Goal: Task Accomplishment & Management: Manage account settings

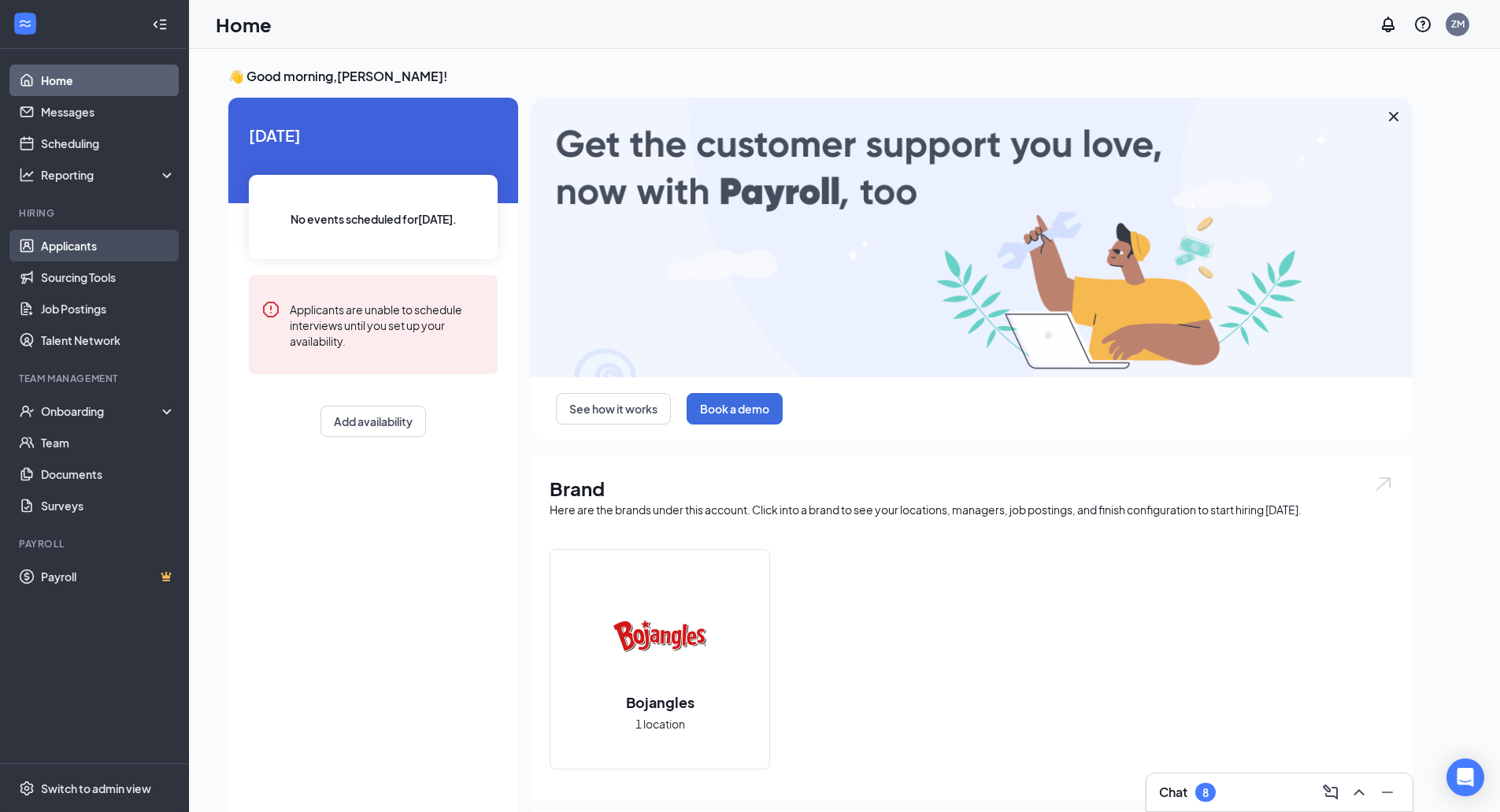
click at [141, 240] on link "Applicants" at bounding box center [108, 245] width 135 height 31
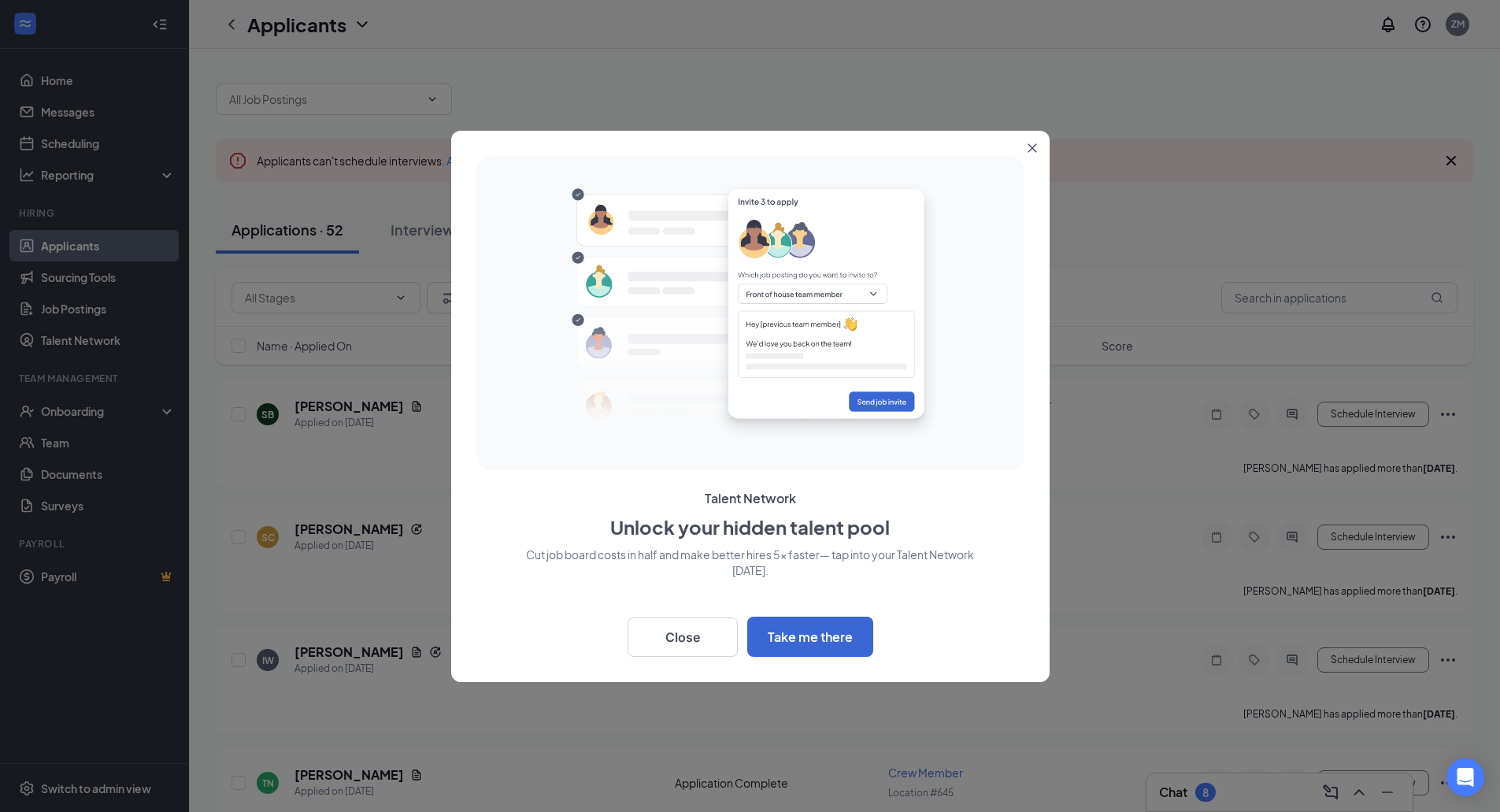
click at [1022, 147] on button "Close" at bounding box center [1035, 145] width 28 height 28
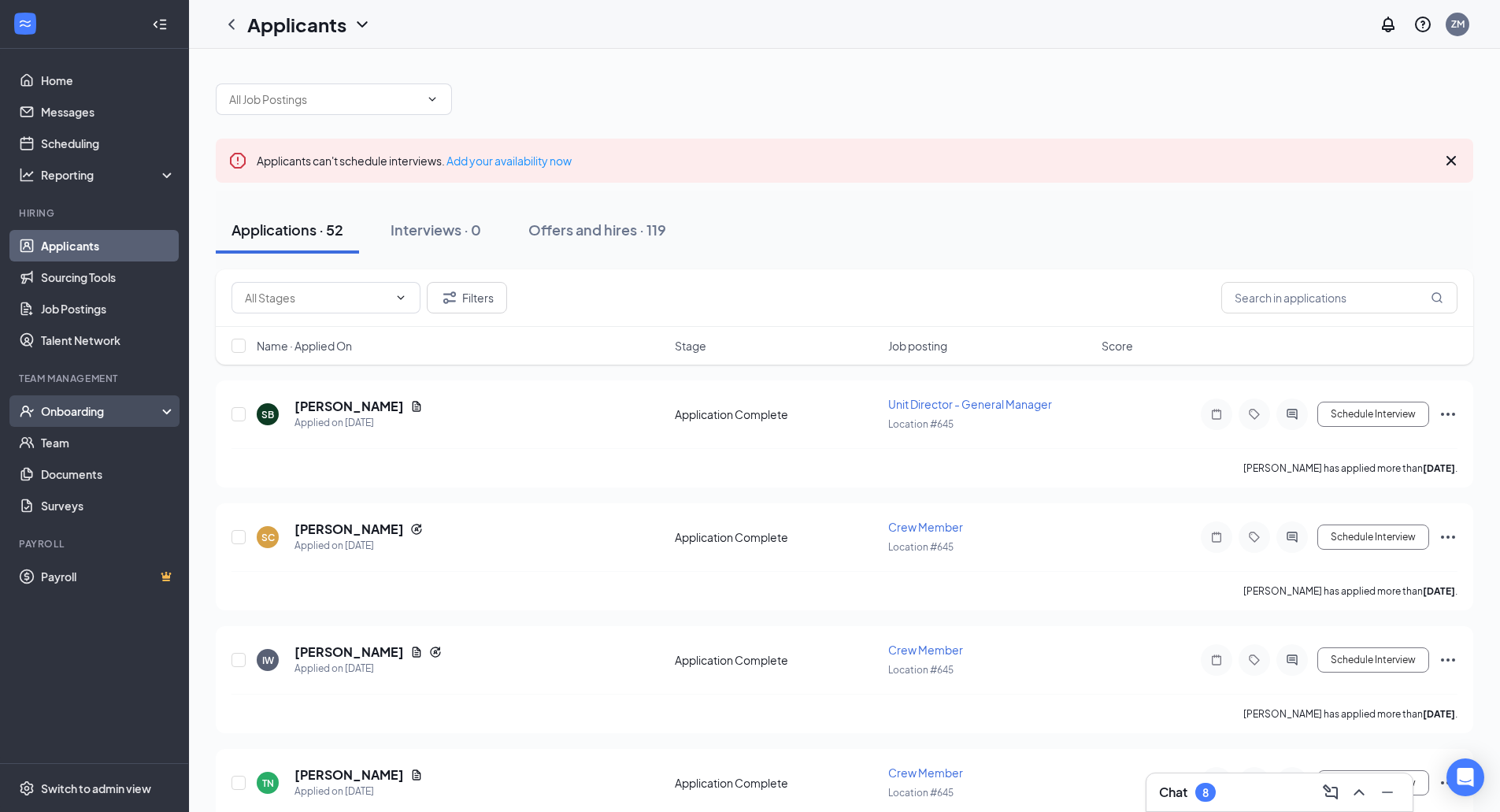
click at [107, 409] on div "Onboarding" at bounding box center [102, 410] width 121 height 16
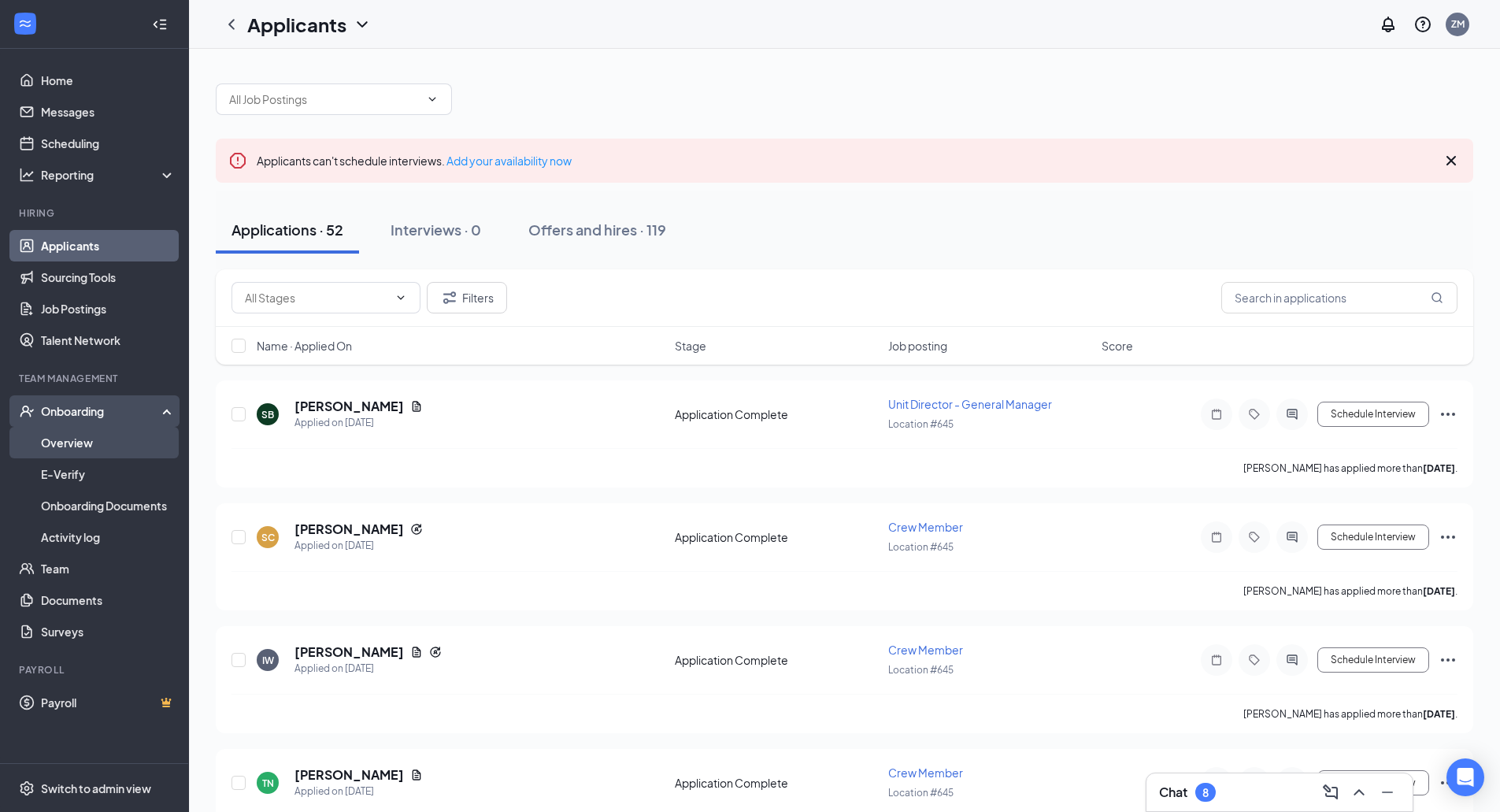
click at [92, 441] on link "Overview" at bounding box center [108, 442] width 135 height 31
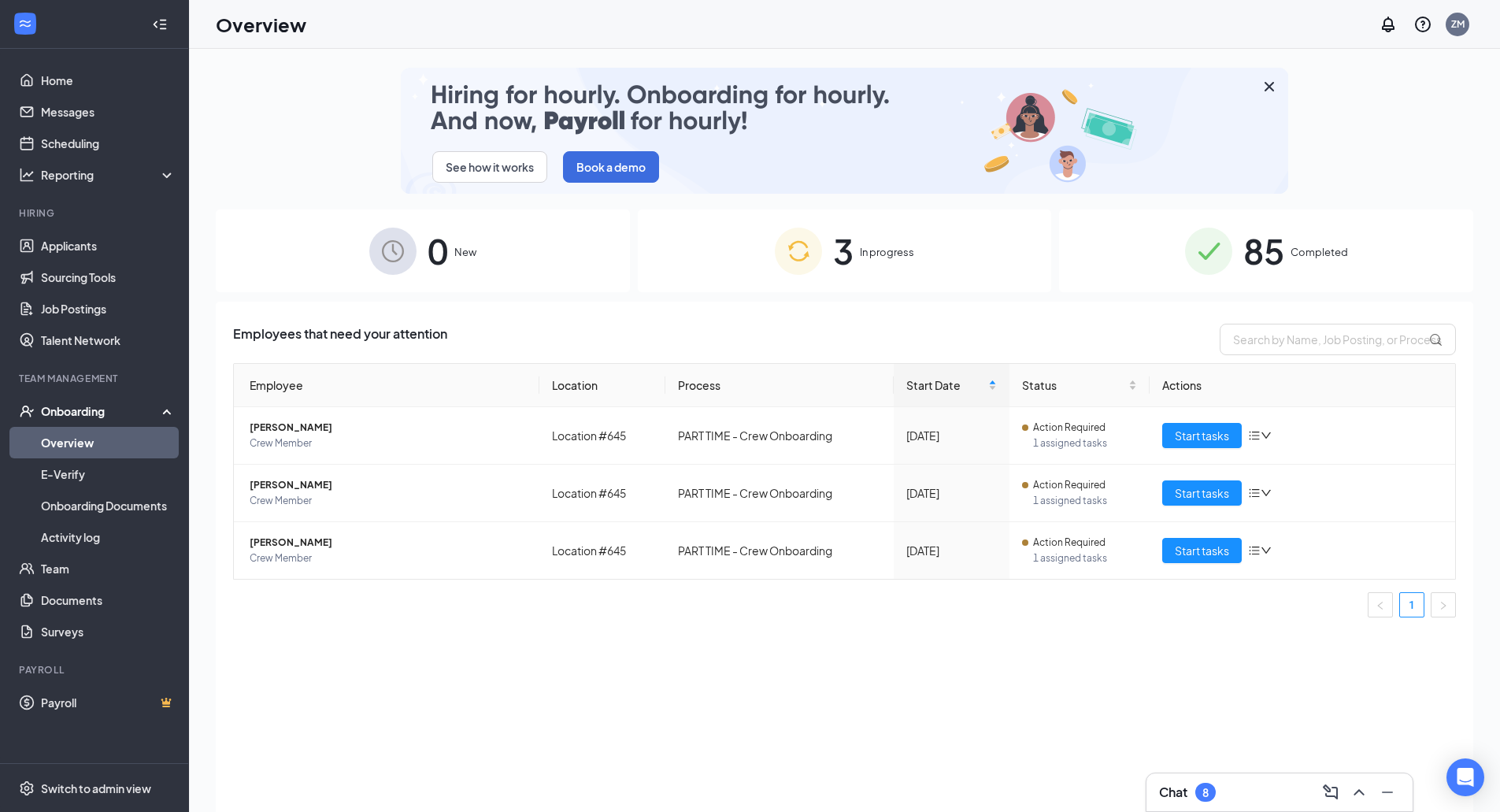
click at [1261, 237] on span "85" at bounding box center [1264, 250] width 41 height 54
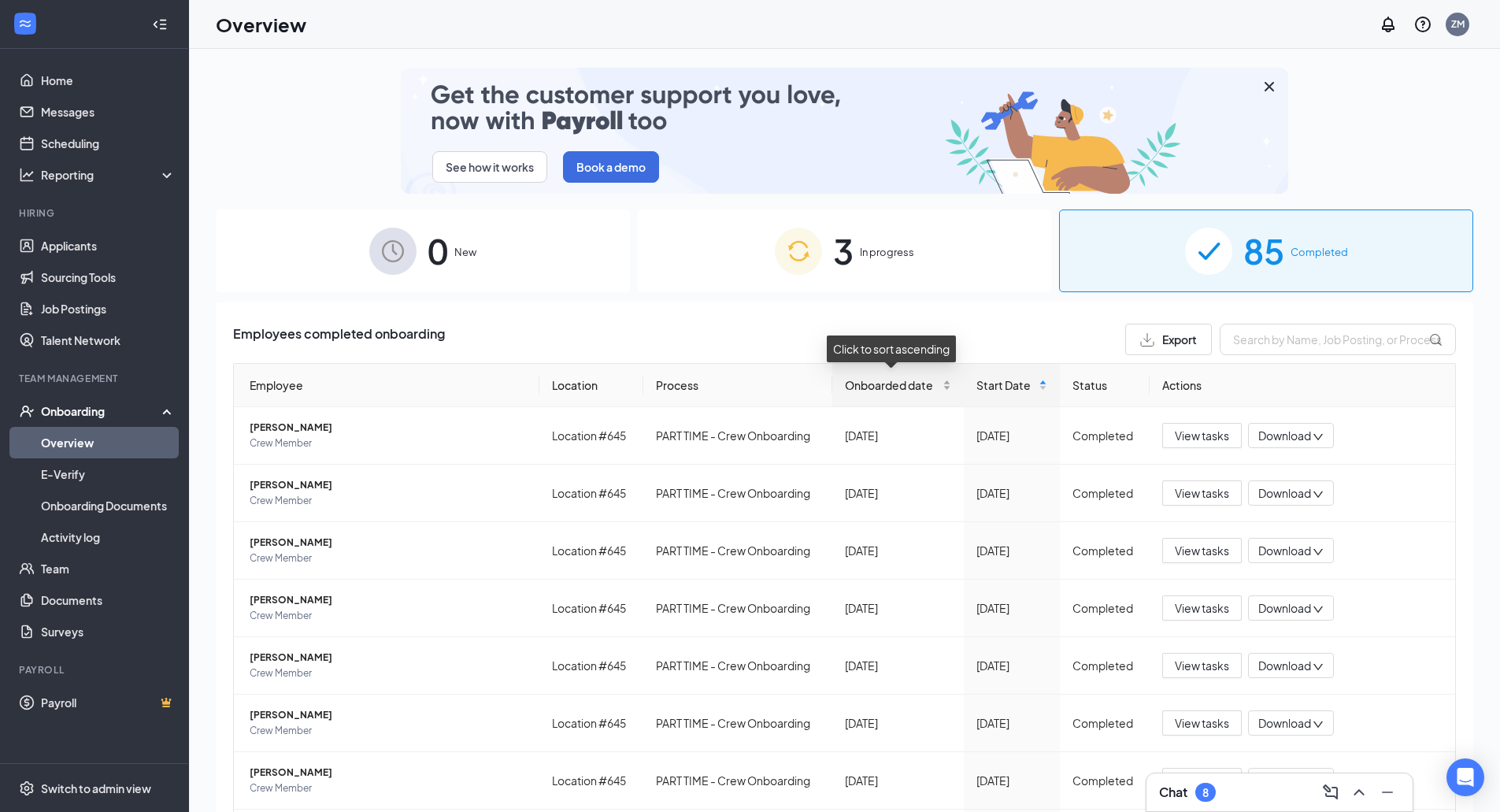
click at [888, 377] on span "Onboarded date" at bounding box center [892, 384] width 94 height 17
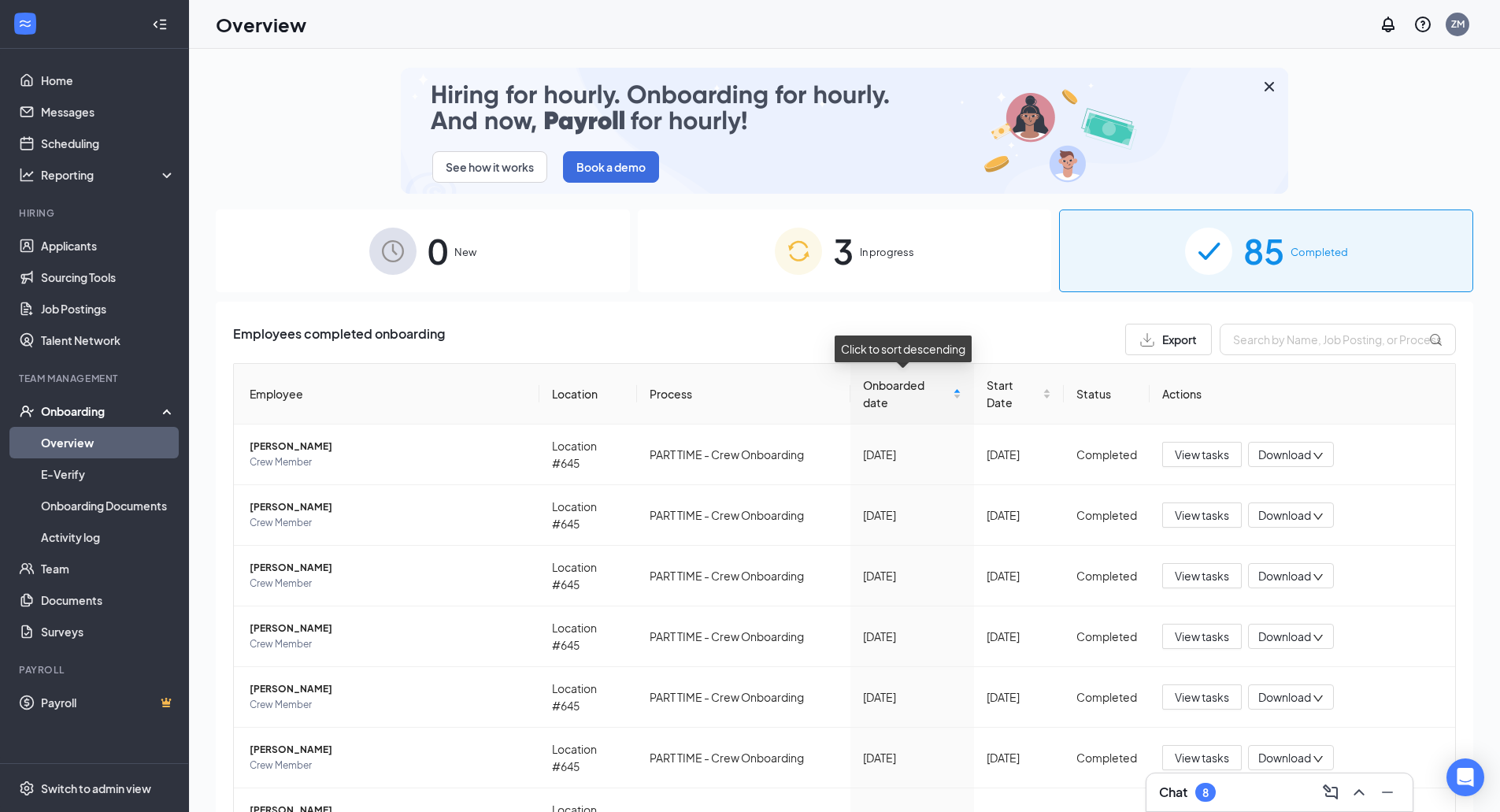
click at [888, 380] on span "Onboarded date" at bounding box center [907, 394] width 87 height 35
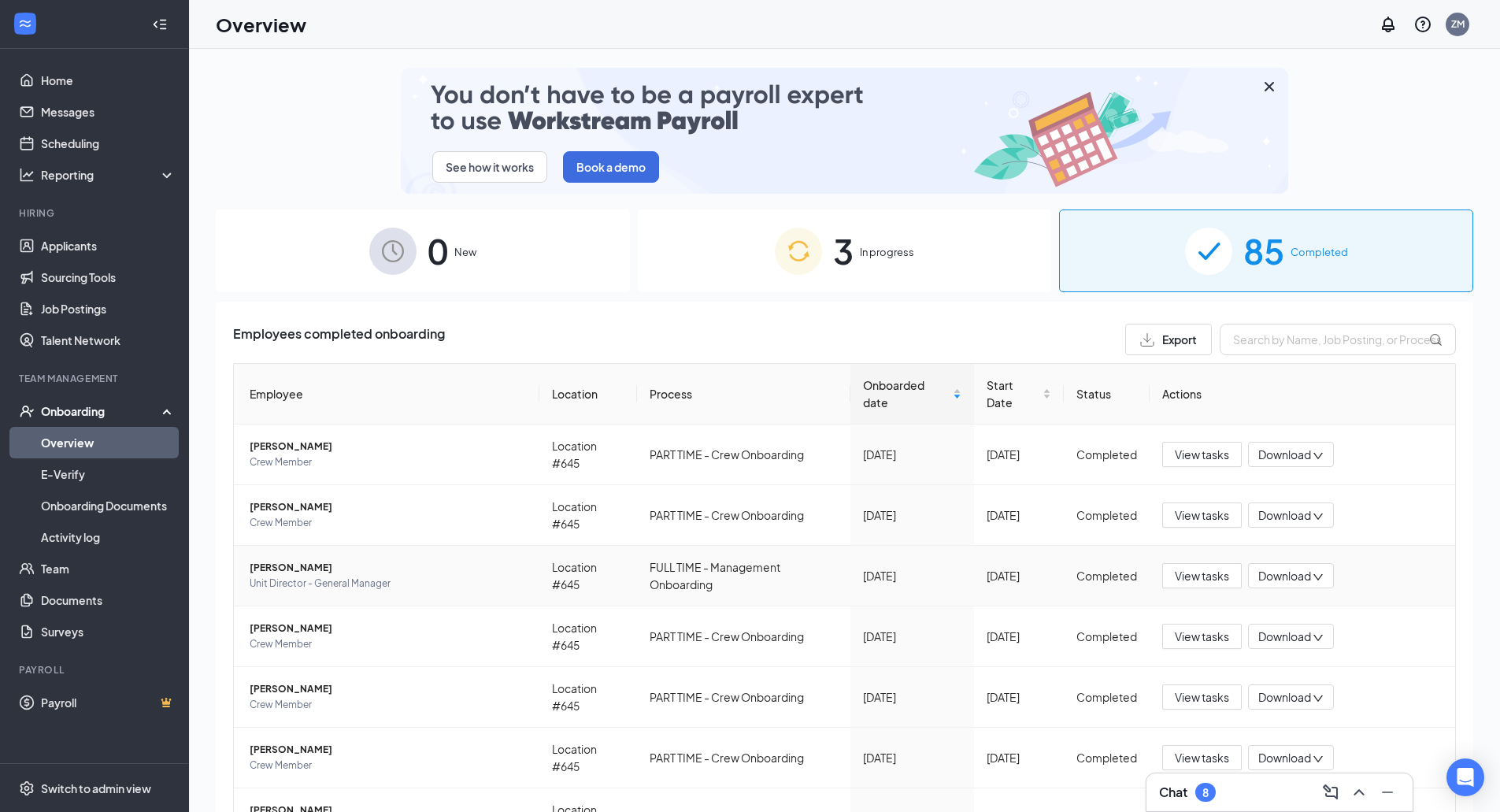
drag, startPoint x: 332, startPoint y: 568, endPoint x: 248, endPoint y: 572, distance: 84.1
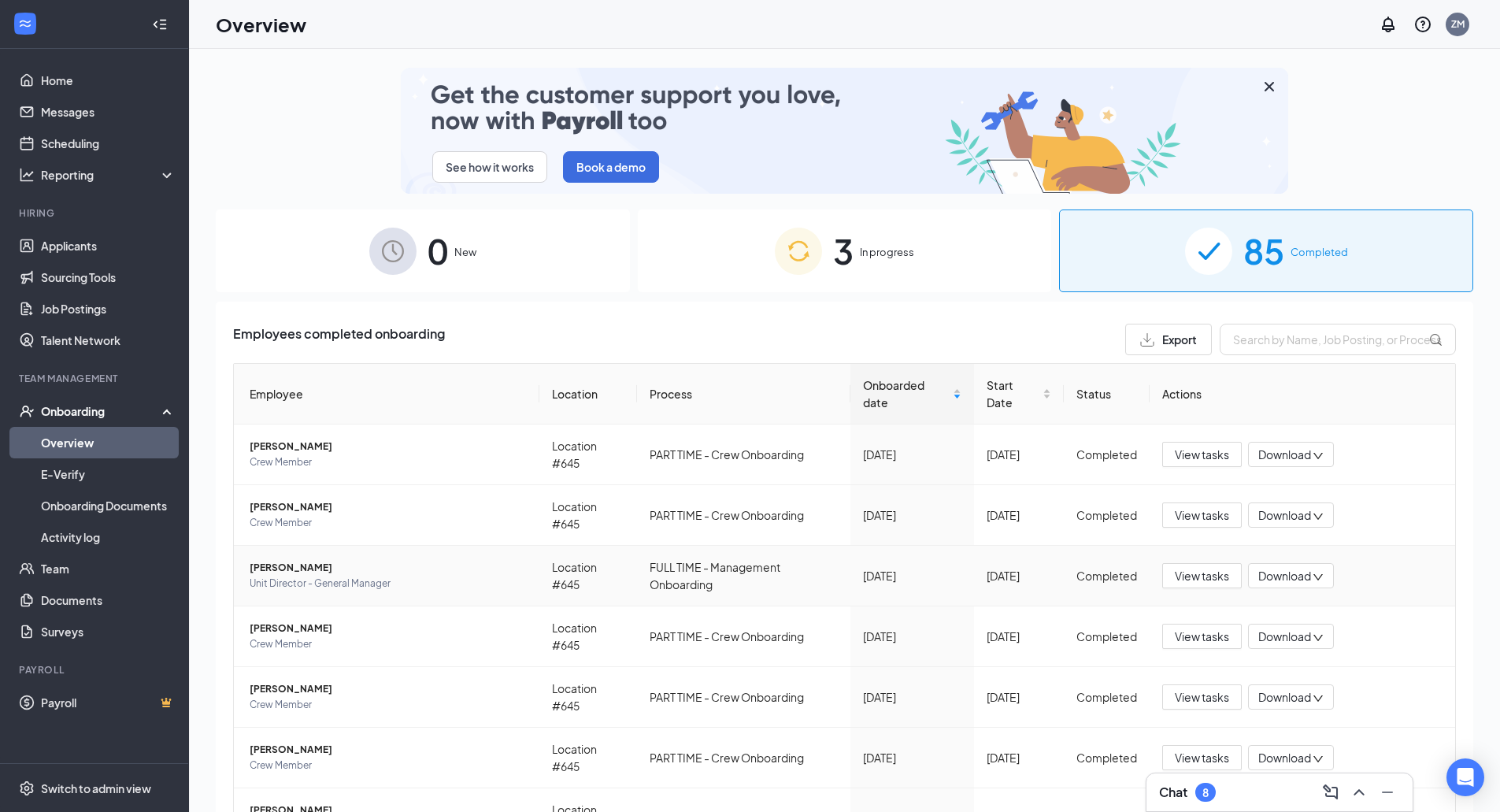
click at [248, 572] on td "[PERSON_NAME] Unit Director - General Manager" at bounding box center [386, 576] width 306 height 60
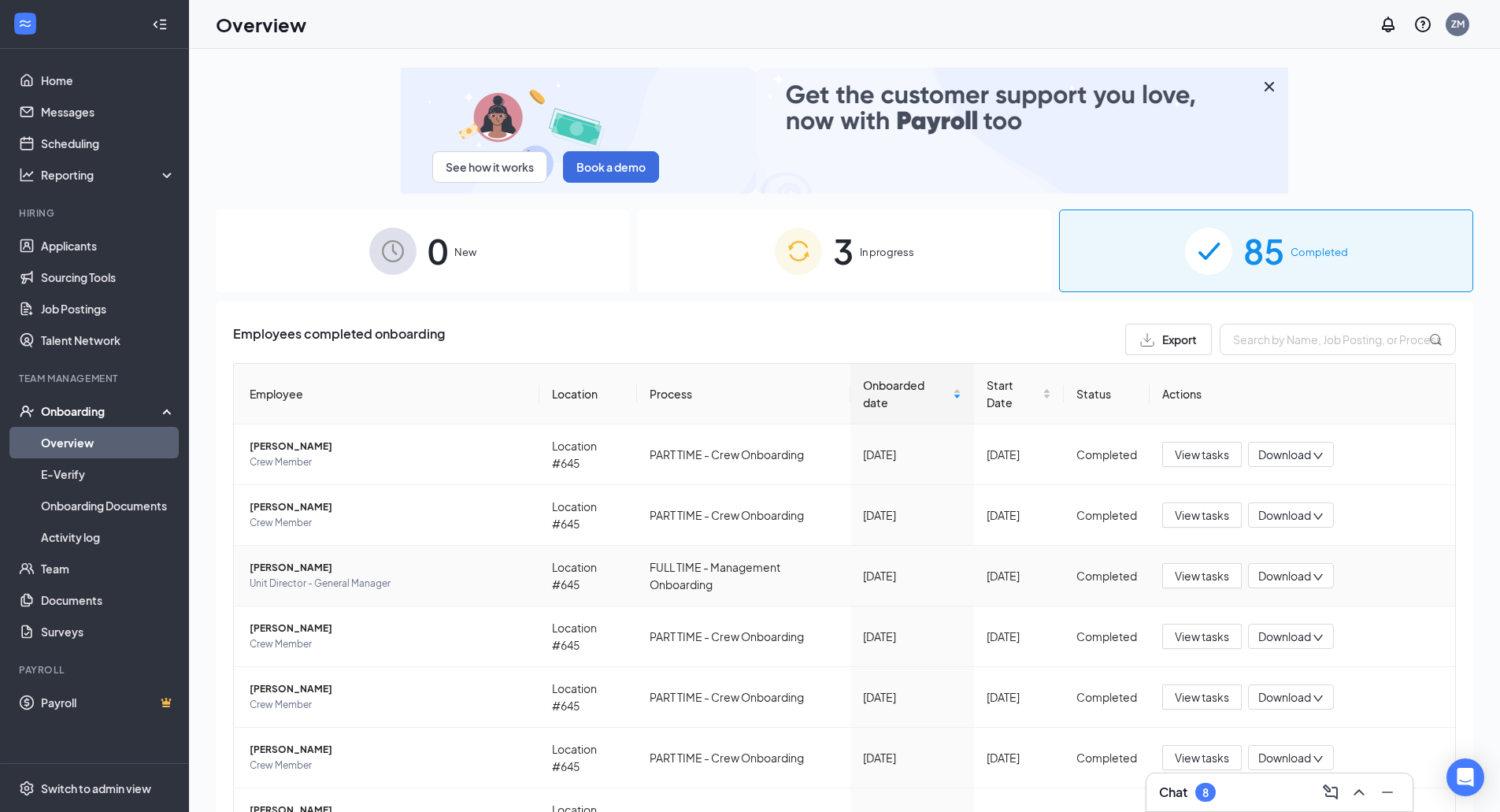
copy span "[PERSON_NAME]"
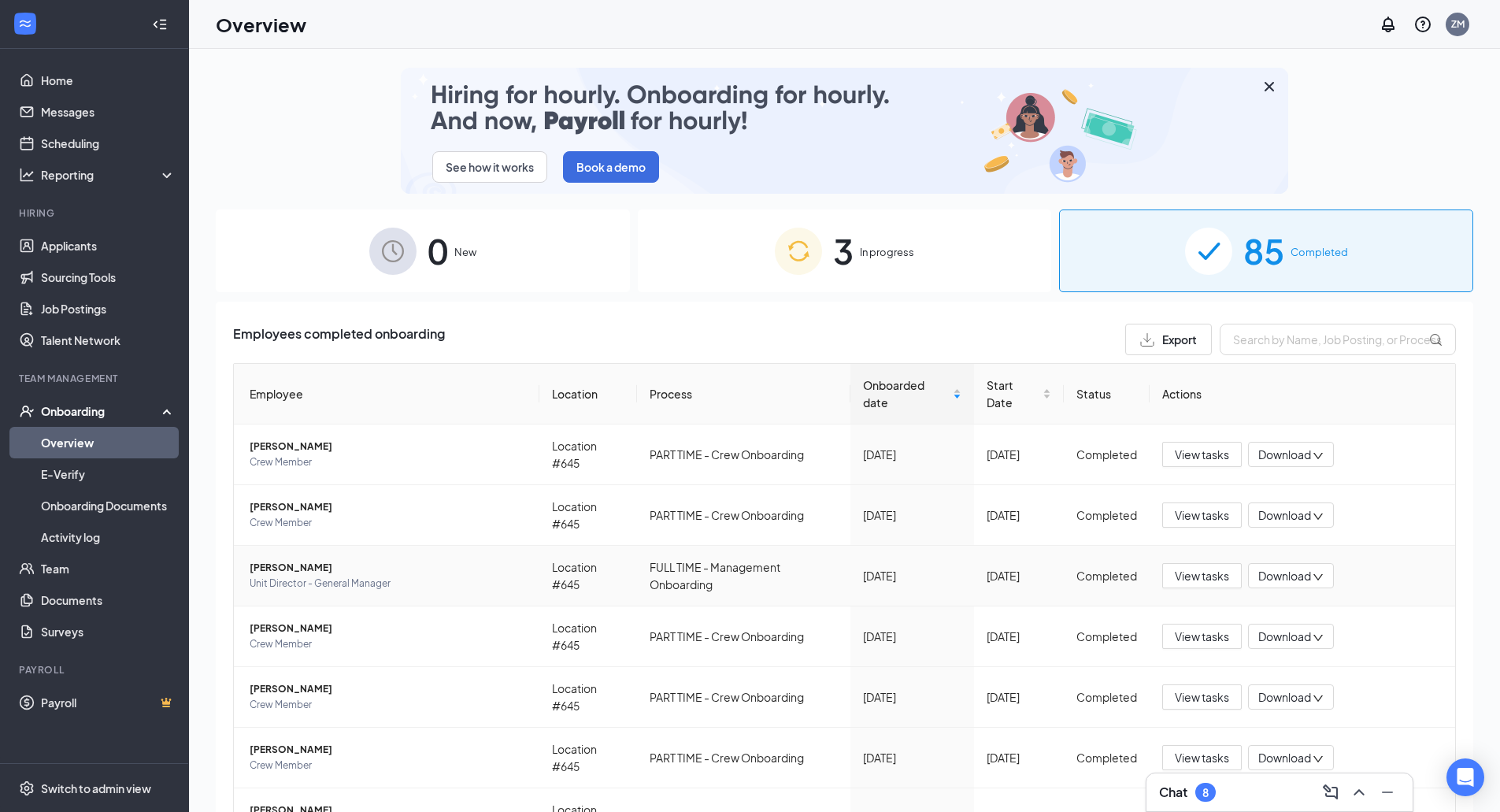
copy span "[PERSON_NAME]"
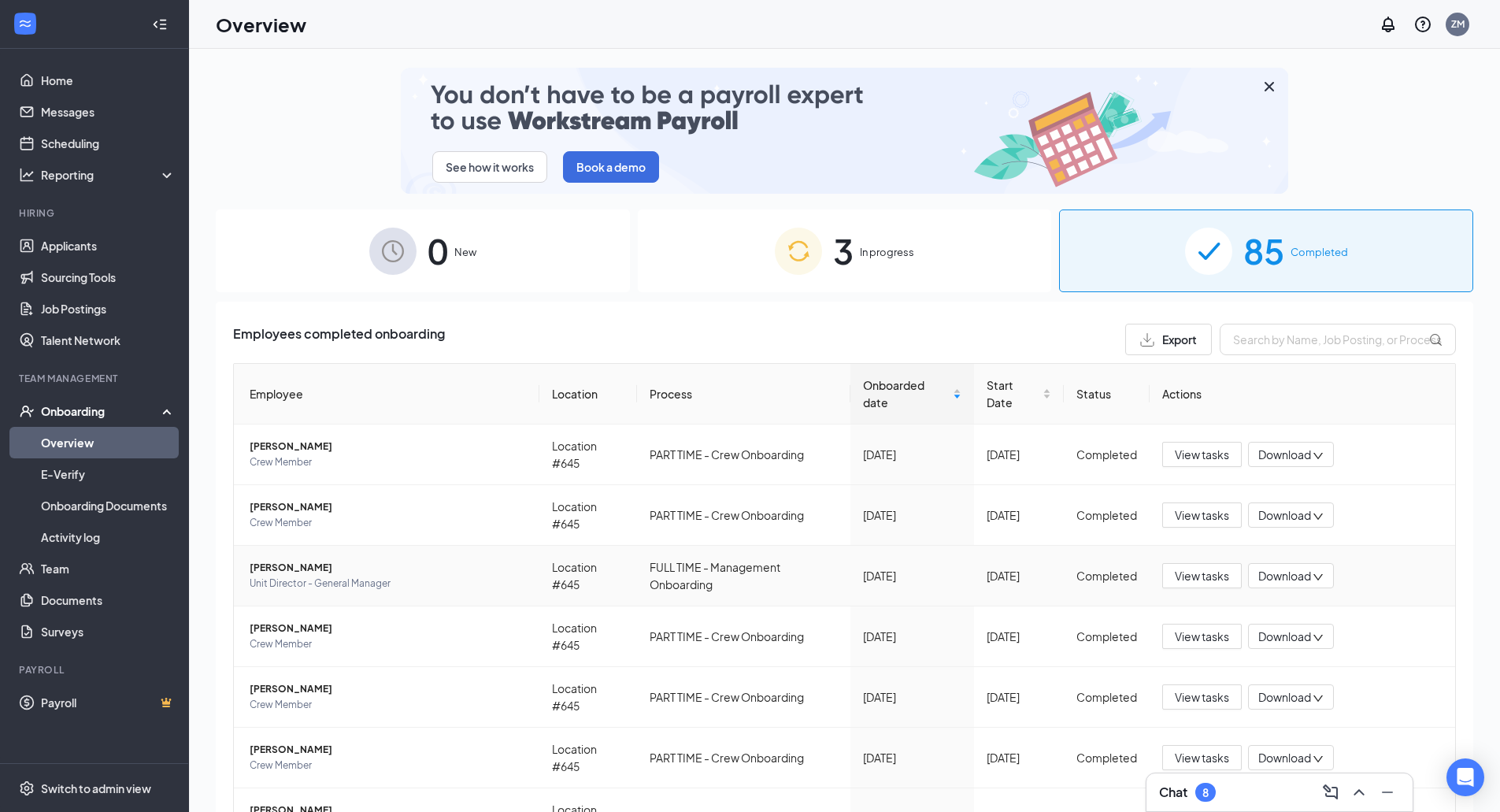
click at [413, 567] on span "[PERSON_NAME]" at bounding box center [388, 567] width 277 height 16
